Goal: Task Accomplishment & Management: Use online tool/utility

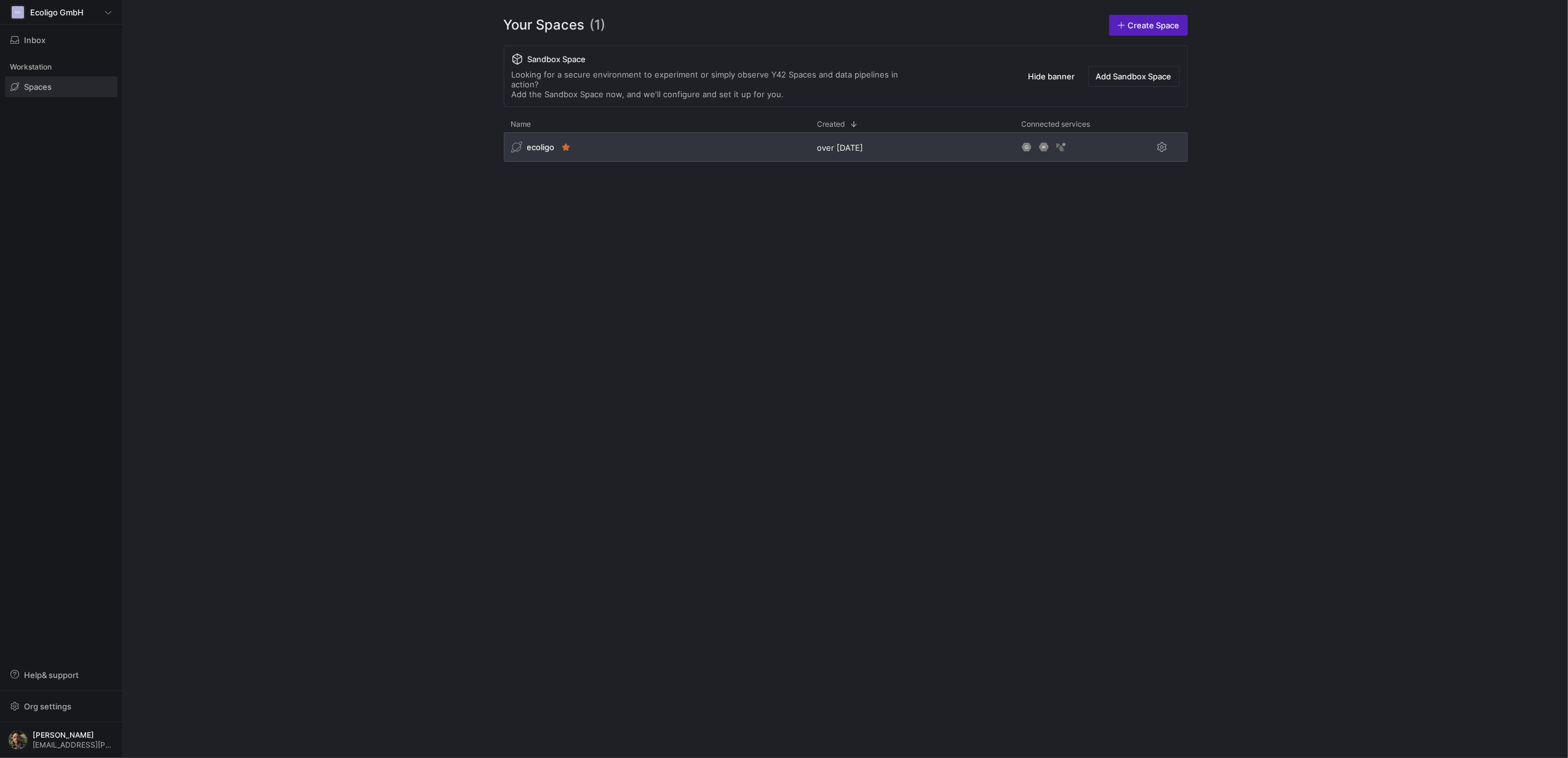
click at [609, 143] on div "ecoligo" at bounding box center [657, 147] width 306 height 30
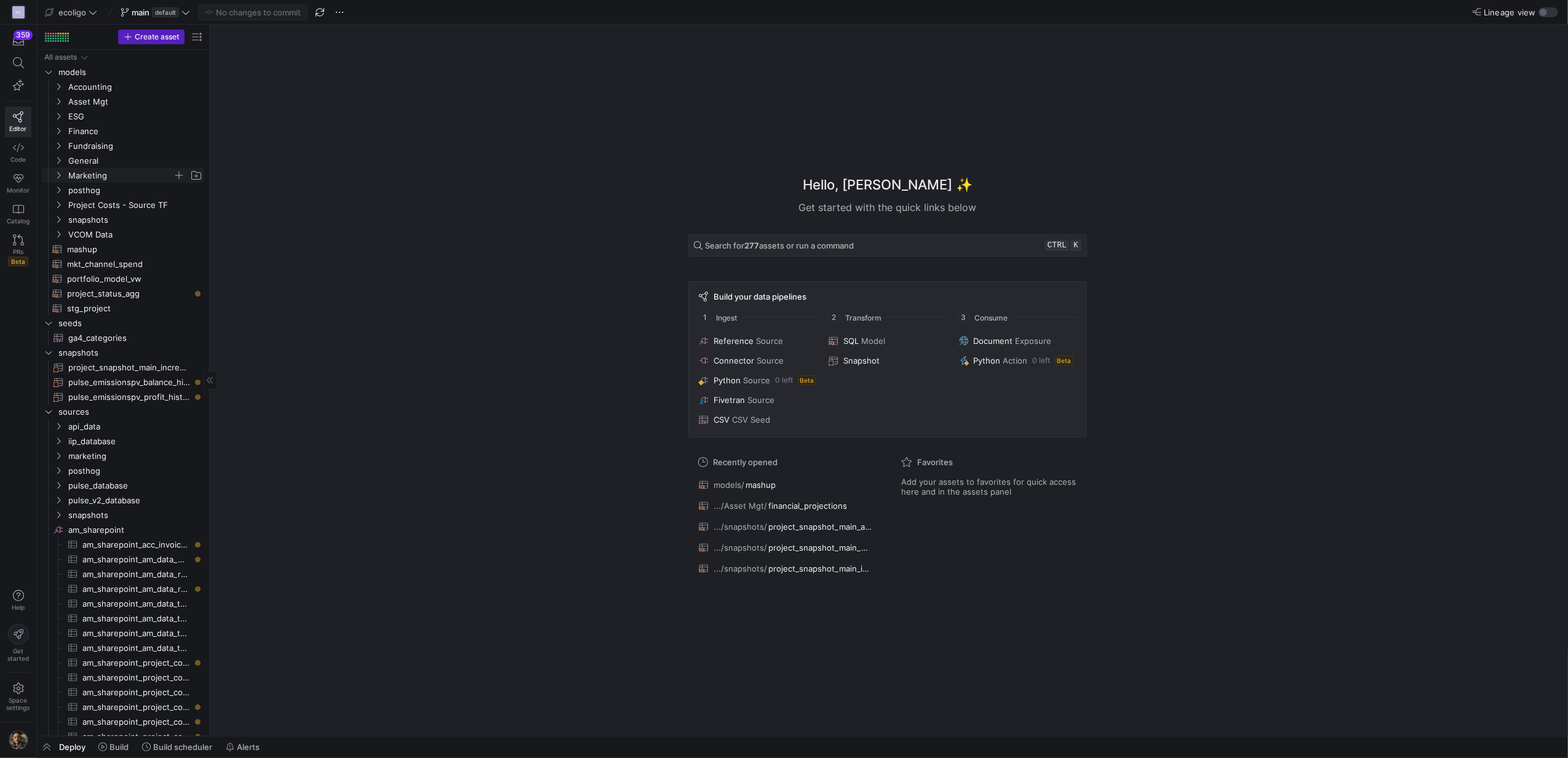
click at [55, 173] on icon "Press SPACE to select this row." at bounding box center [59, 175] width 9 height 7
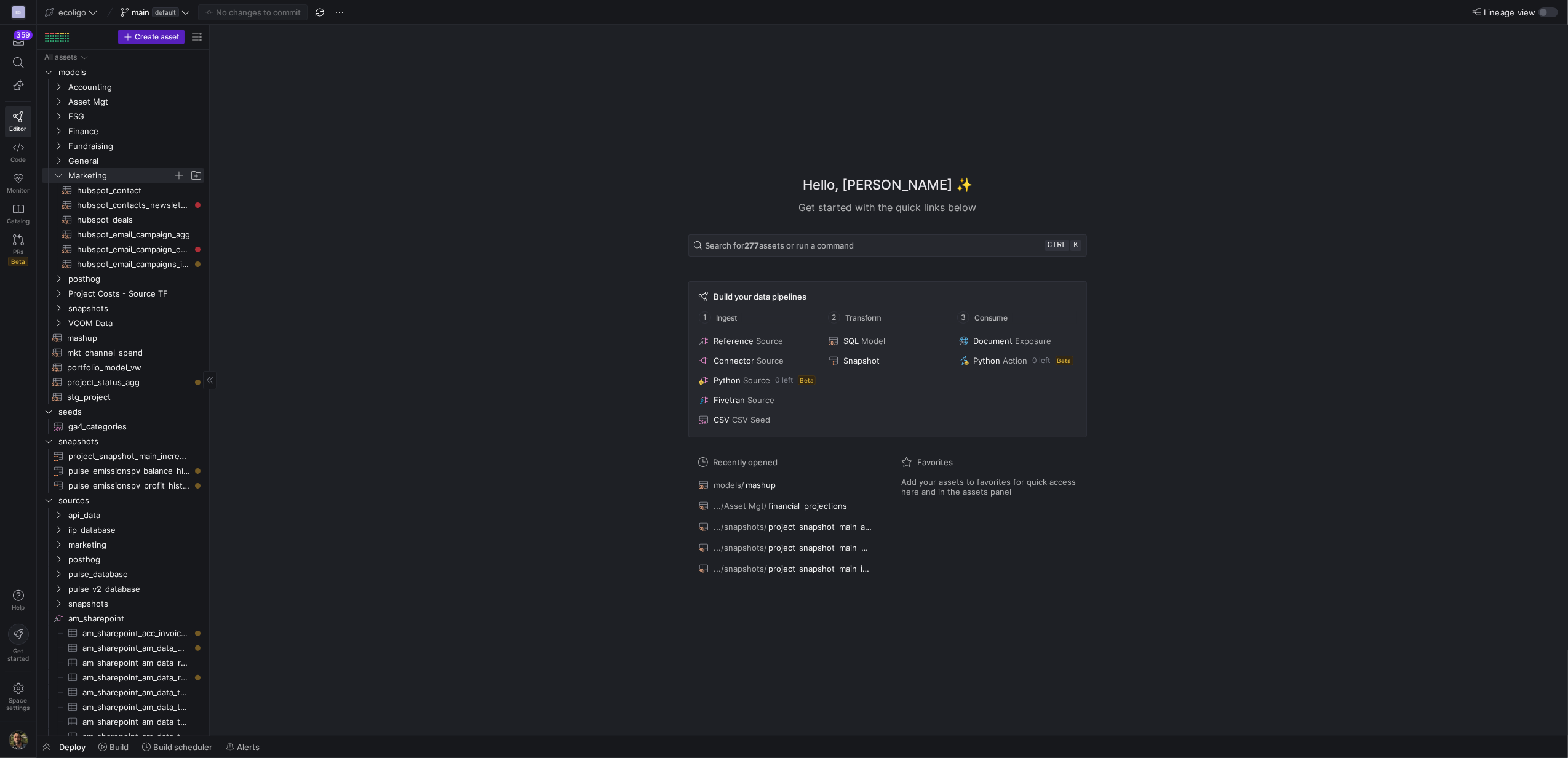
click at [1346, 512] on div "Hello, [PERSON_NAME] ✨ Get started with the quick links below Search for 277 as…" at bounding box center [888, 380] width 1346 height 711
click at [145, 245] on span "hubspot_email_campaign_events​​​​​​​​​​" at bounding box center [133, 249] width 114 height 14
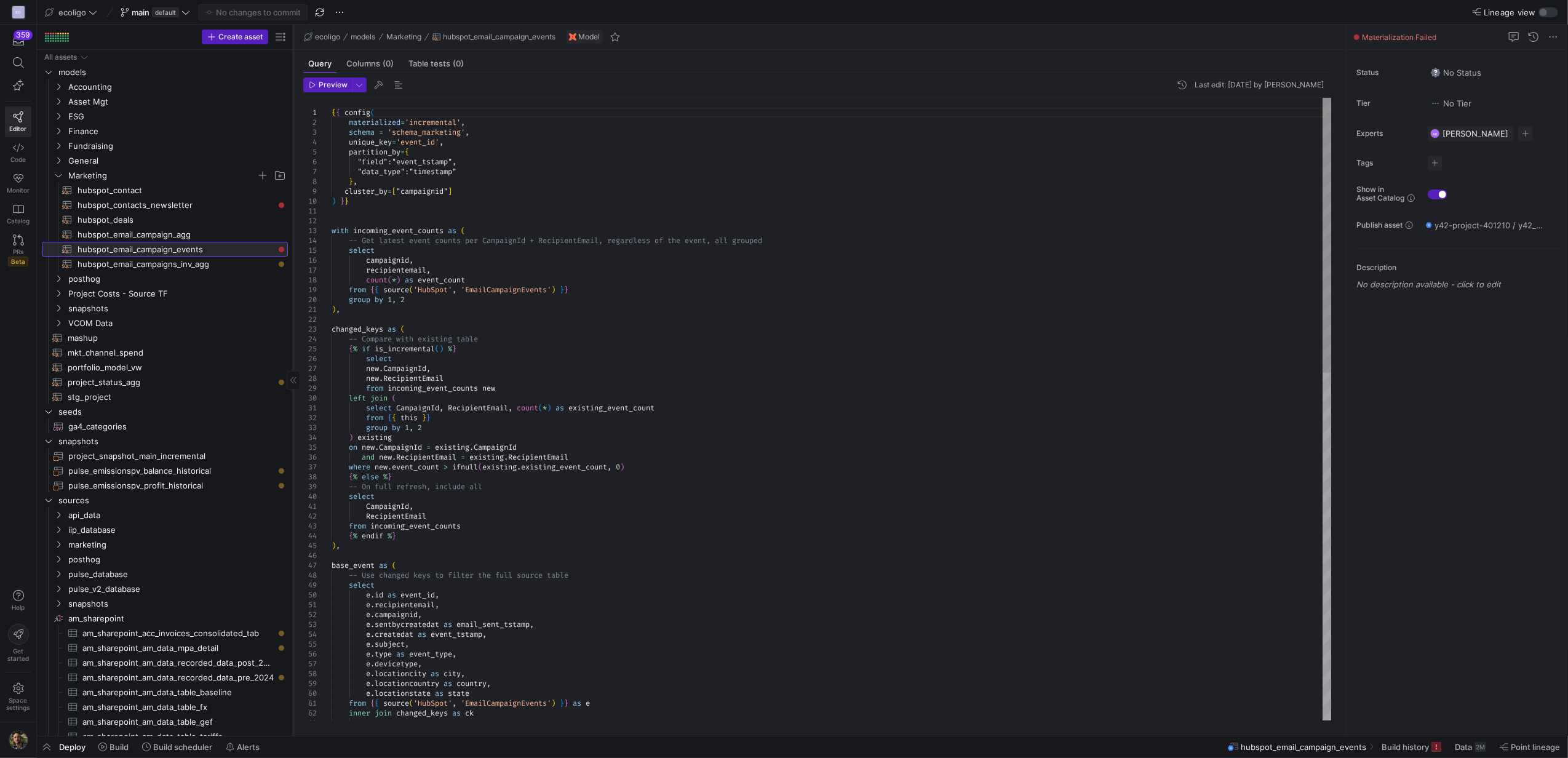
drag, startPoint x: 208, startPoint y: 286, endPoint x: 291, endPoint y: 286, distance: 83.0
click at [293, 286] on div at bounding box center [293, 380] width 1 height 711
type textarea "), changed_keys as ( -- Compare with existing table {% if is_incremental() %} s…"
click at [18, 64] on icon at bounding box center [18, 63] width 11 height 11
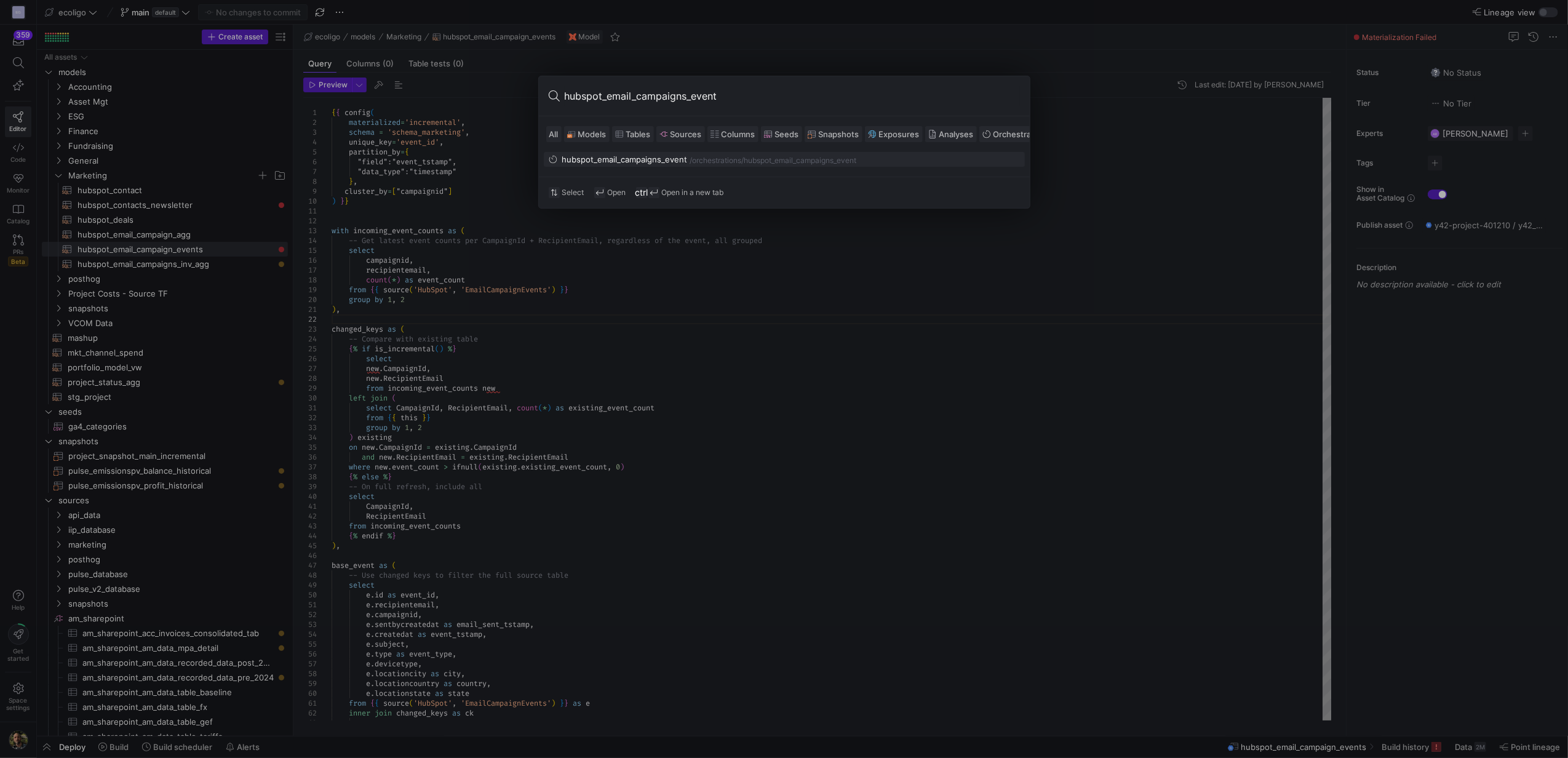
type input "hubspot_email_campaigns_event"
click at [633, 165] on div "hubspot_email_campaigns_event" at bounding box center [625, 158] width 126 height 10
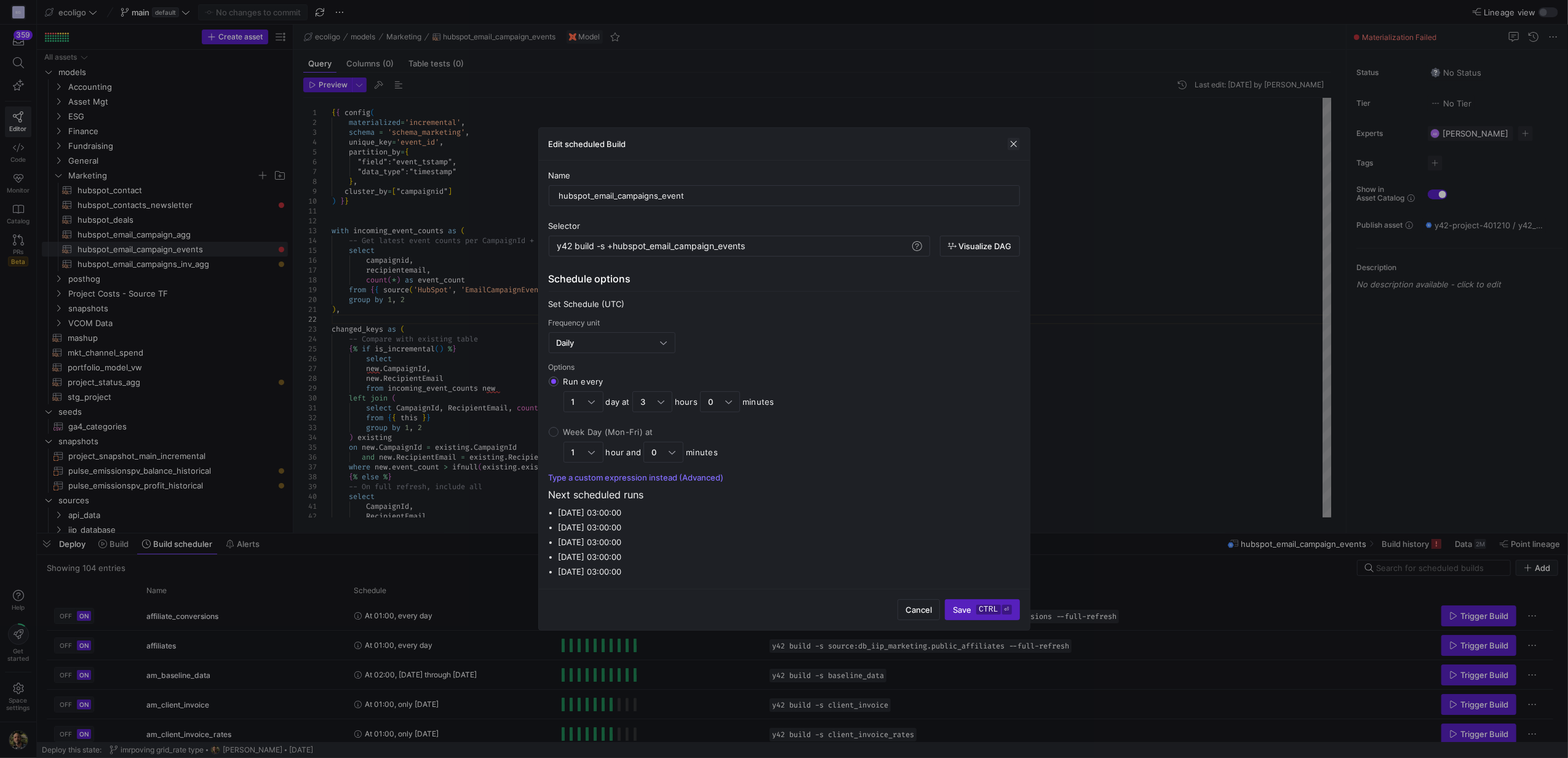
click at [1010, 140] on span "button" at bounding box center [1014, 144] width 12 height 12
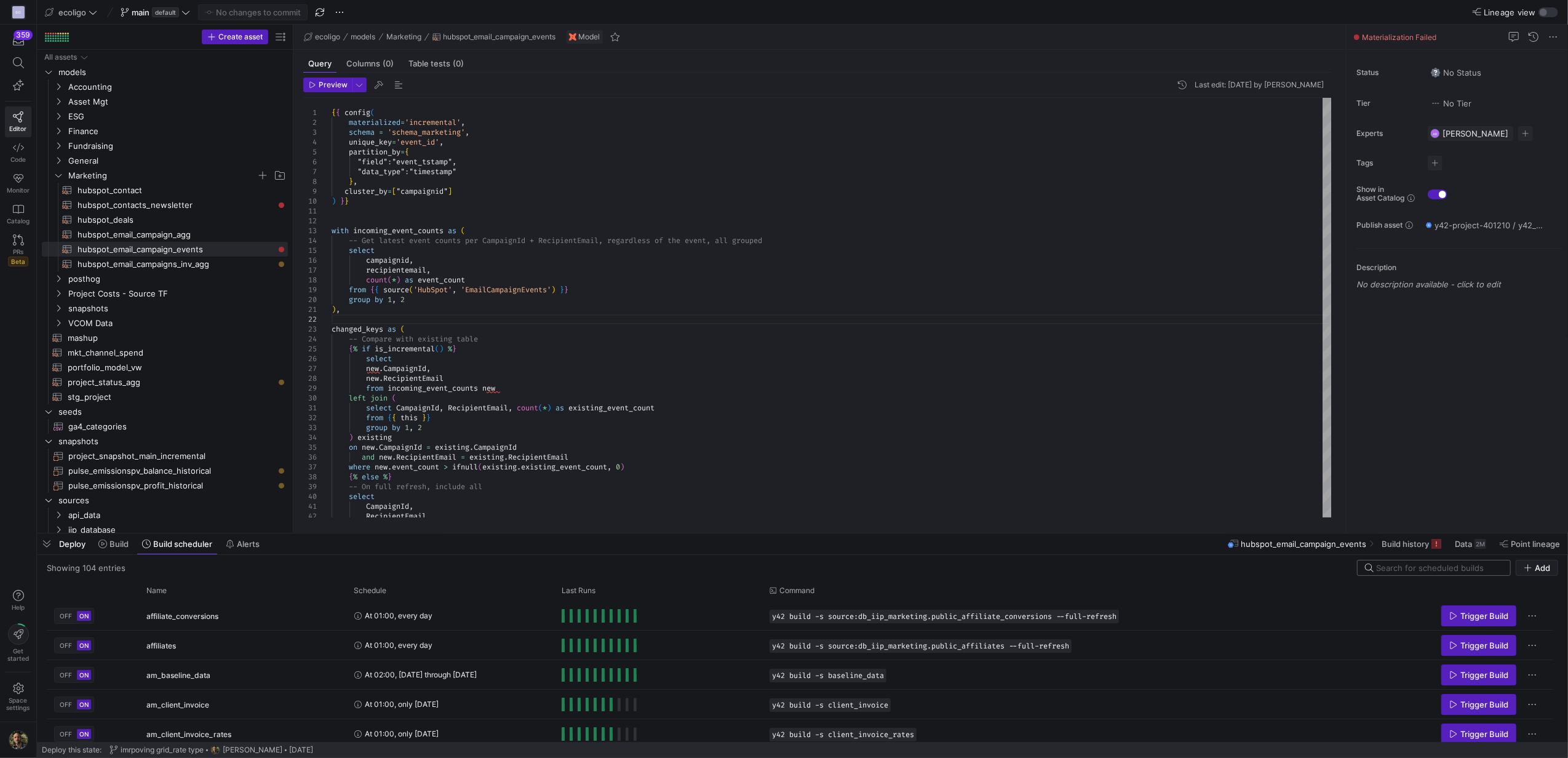
click at [1403, 562] on div at bounding box center [1440, 568] width 127 height 15
click at [1408, 569] on input at bounding box center [1440, 568] width 127 height 10
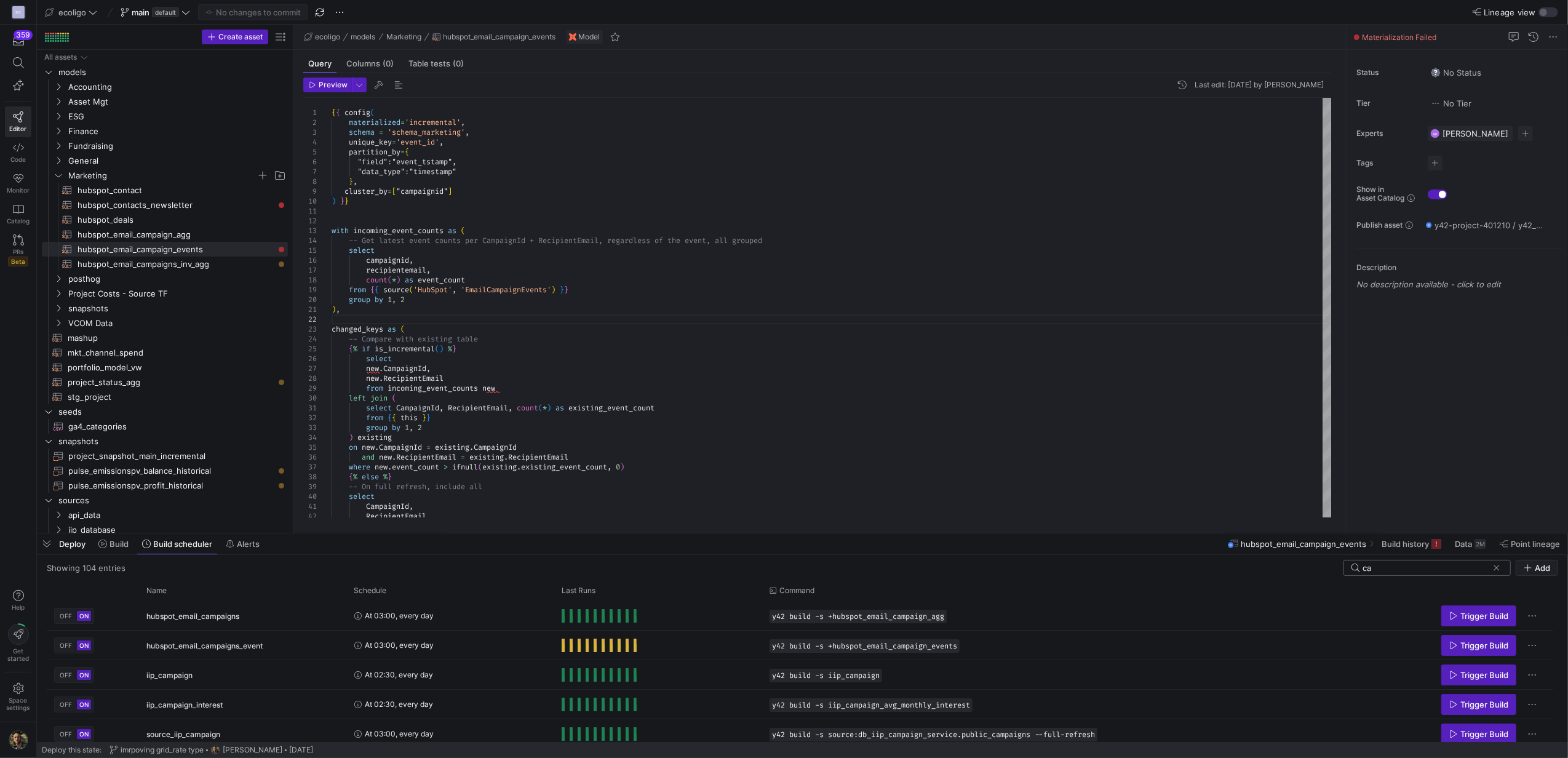
type input "c"
